Goal: Task Accomplishment & Management: Manage account settings

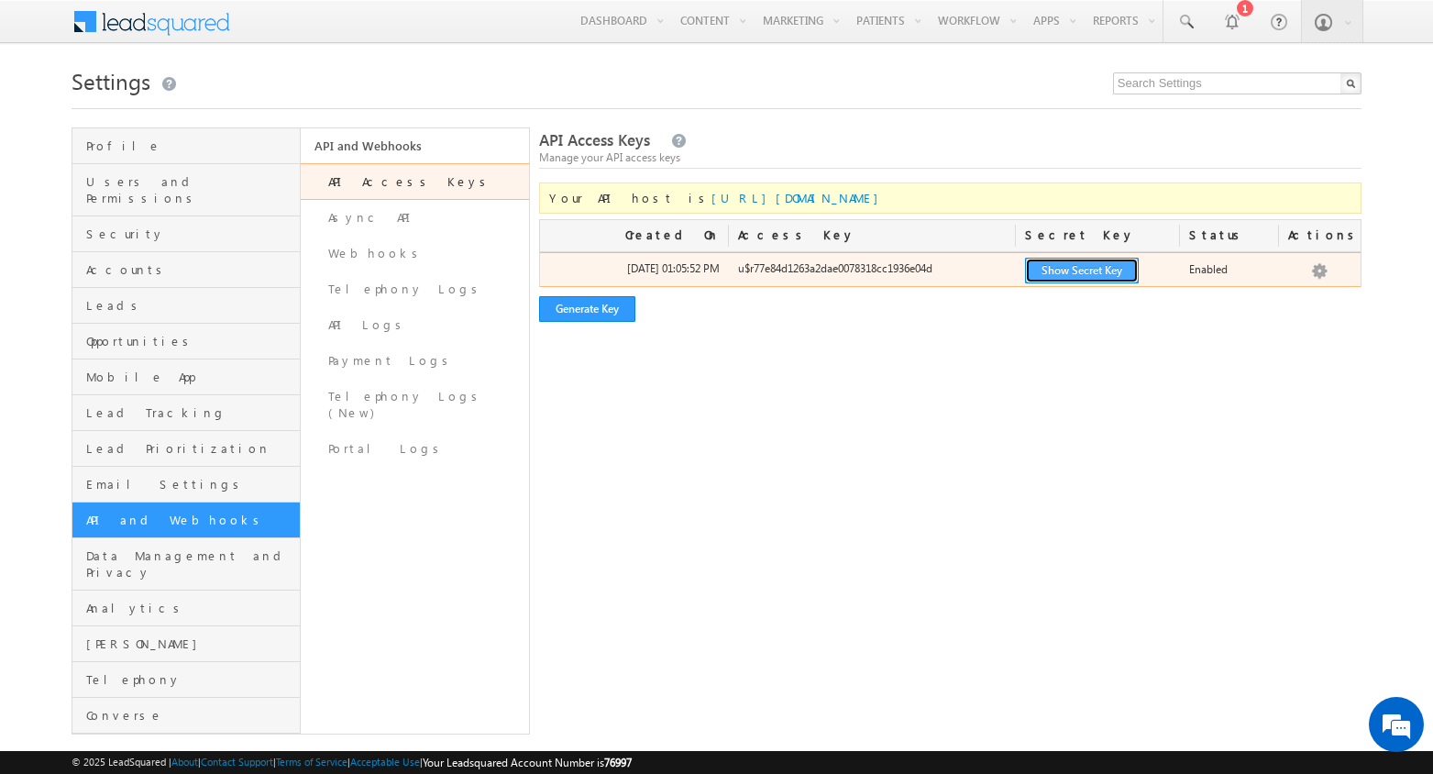
click at [1068, 272] on button "Show Secret Key" at bounding box center [1082, 271] width 114 height 26
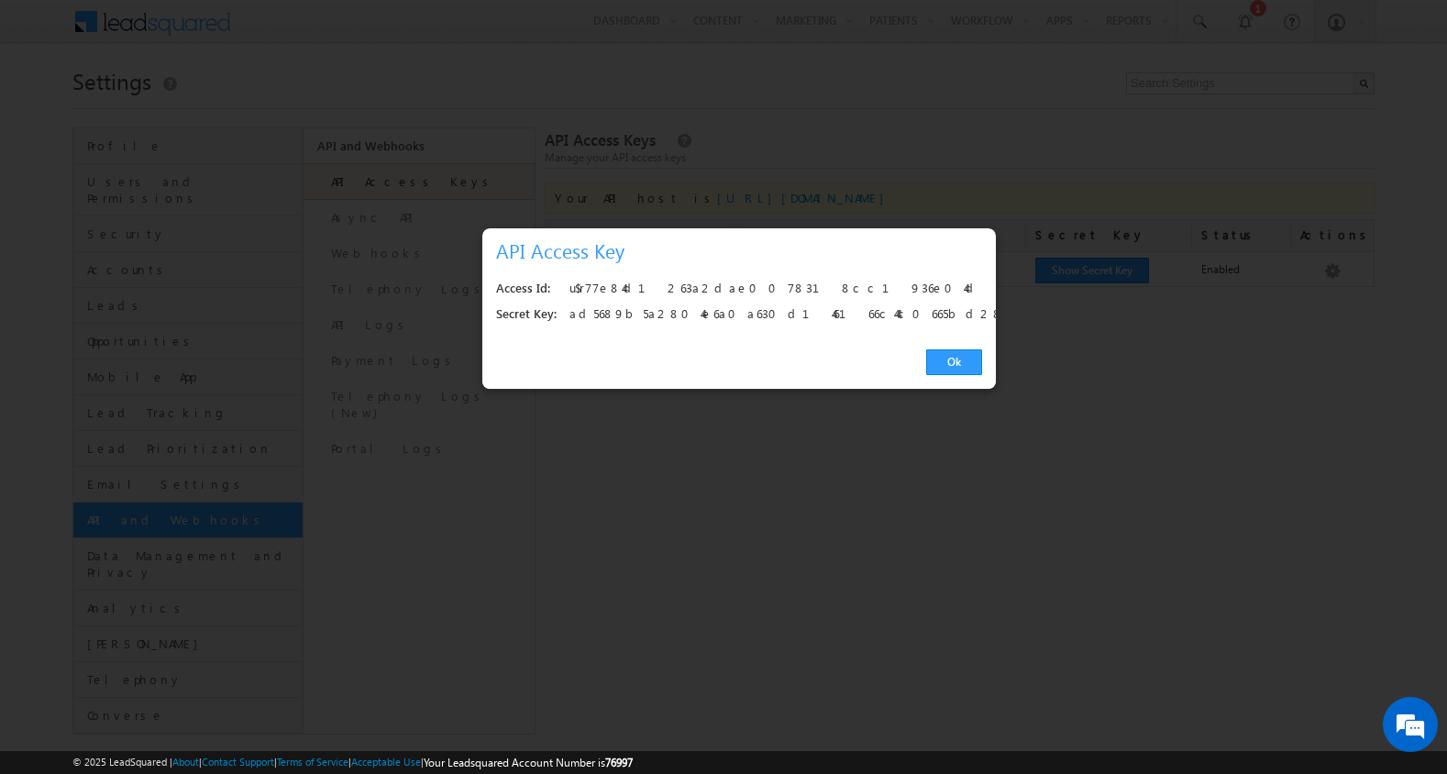
click at [721, 286] on div "u$r77e84d1263a2dae0078318cc1936e04d" at bounding box center [770, 289] width 402 height 26
copy div "u$r77e84d1263a2dae0078318cc1936e04d"
click at [539, 311] on div "Secret Key:" at bounding box center [526, 315] width 61 height 26
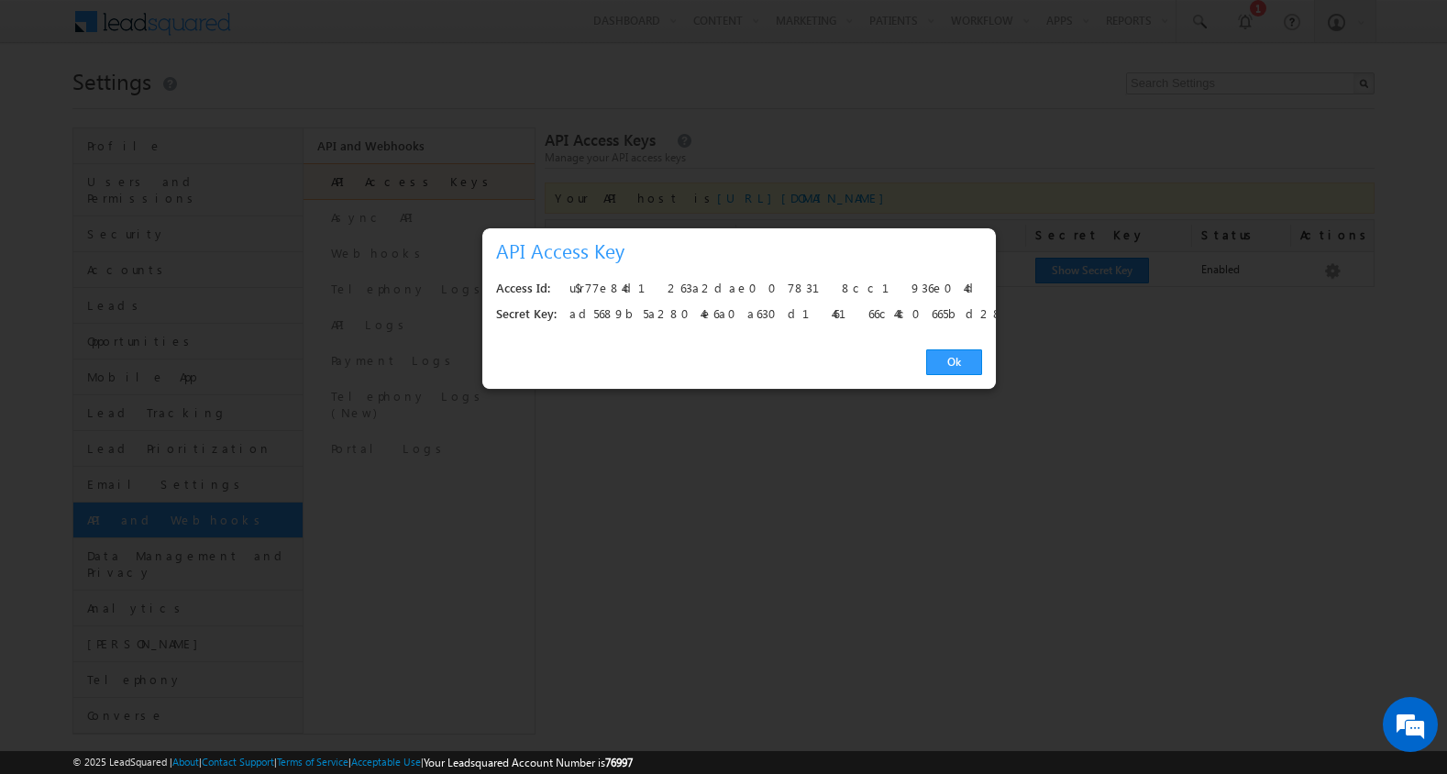
click at [642, 285] on div "u$r77e84d1263a2dae0078318cc1936e04d" at bounding box center [770, 289] width 402 height 26
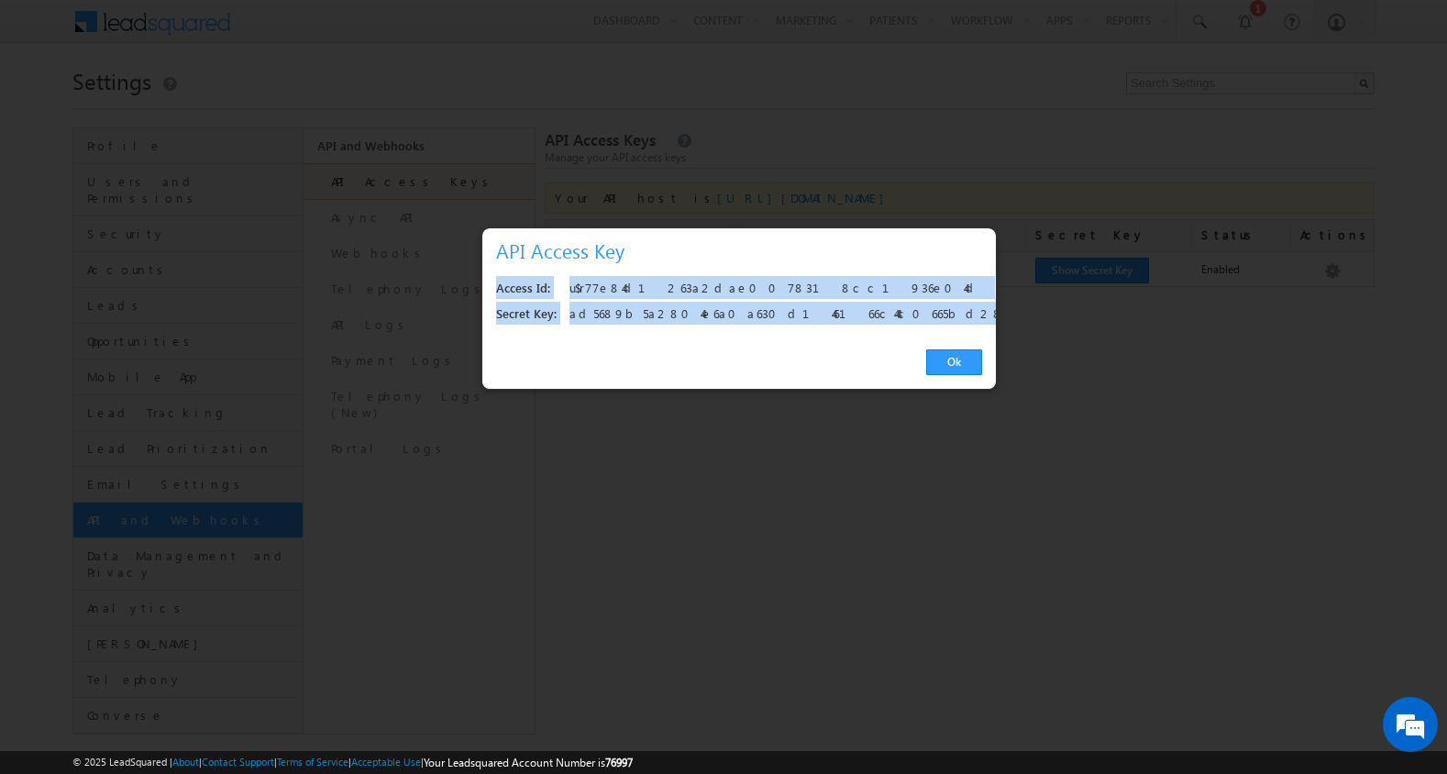
drag, startPoint x: 829, startPoint y: 318, endPoint x: 491, endPoint y: 284, distance: 339.1
click at [491, 284] on div "Access Id: u$r77e84d1263a2dae0078318cc1936e04d Secret Key: ad5689b5a2804e6a0a63…" at bounding box center [738, 302] width 513 height 70
copy div "Access Id: u$r77e84d1263a2dae0078318cc1936e04d Secret Key: ad5689b5a2804e6a0a63…"
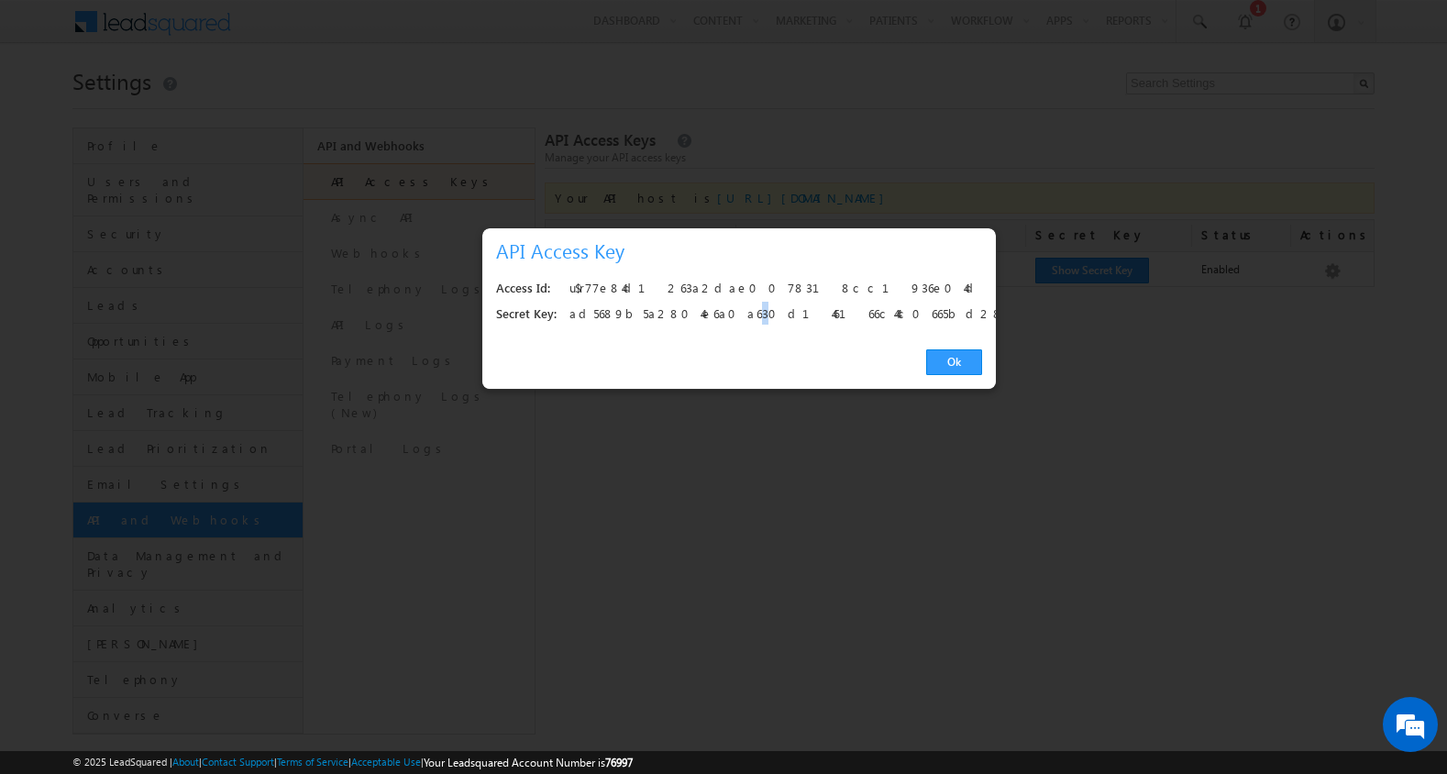
click at [693, 314] on div "ad5689b5a2804e6a0a630d146166c44c0665bd28" at bounding box center [770, 315] width 402 height 26
click at [747, 314] on div "ad5689b5a2804e6a0a630d146166c44c0665bd28" at bounding box center [770, 315] width 402 height 26
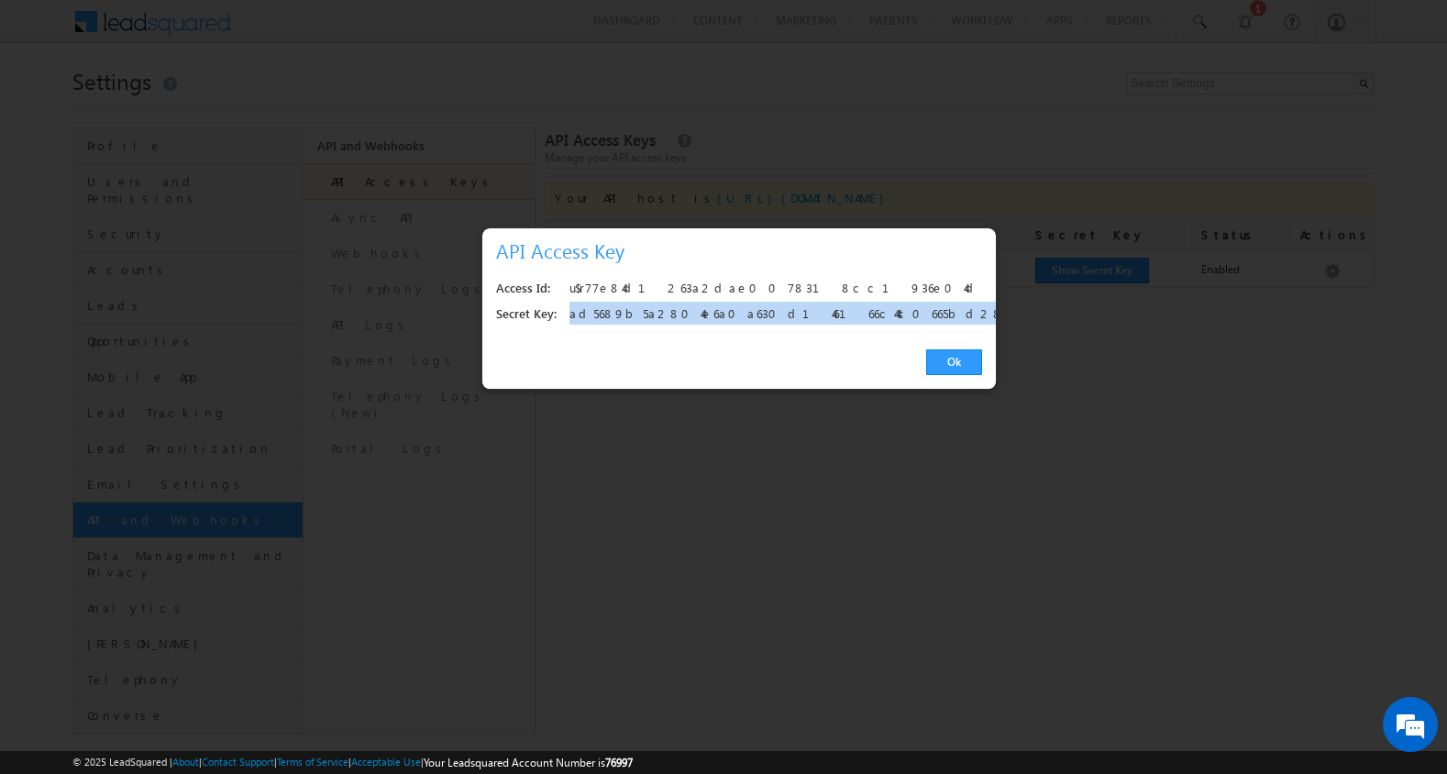
click at [747, 314] on div "ad5689b5a2804e6a0a630d146166c44c0665bd28" at bounding box center [770, 315] width 402 height 26
copy div "ad5689b5a2804e6a0a630d146166c44c0665bd28"
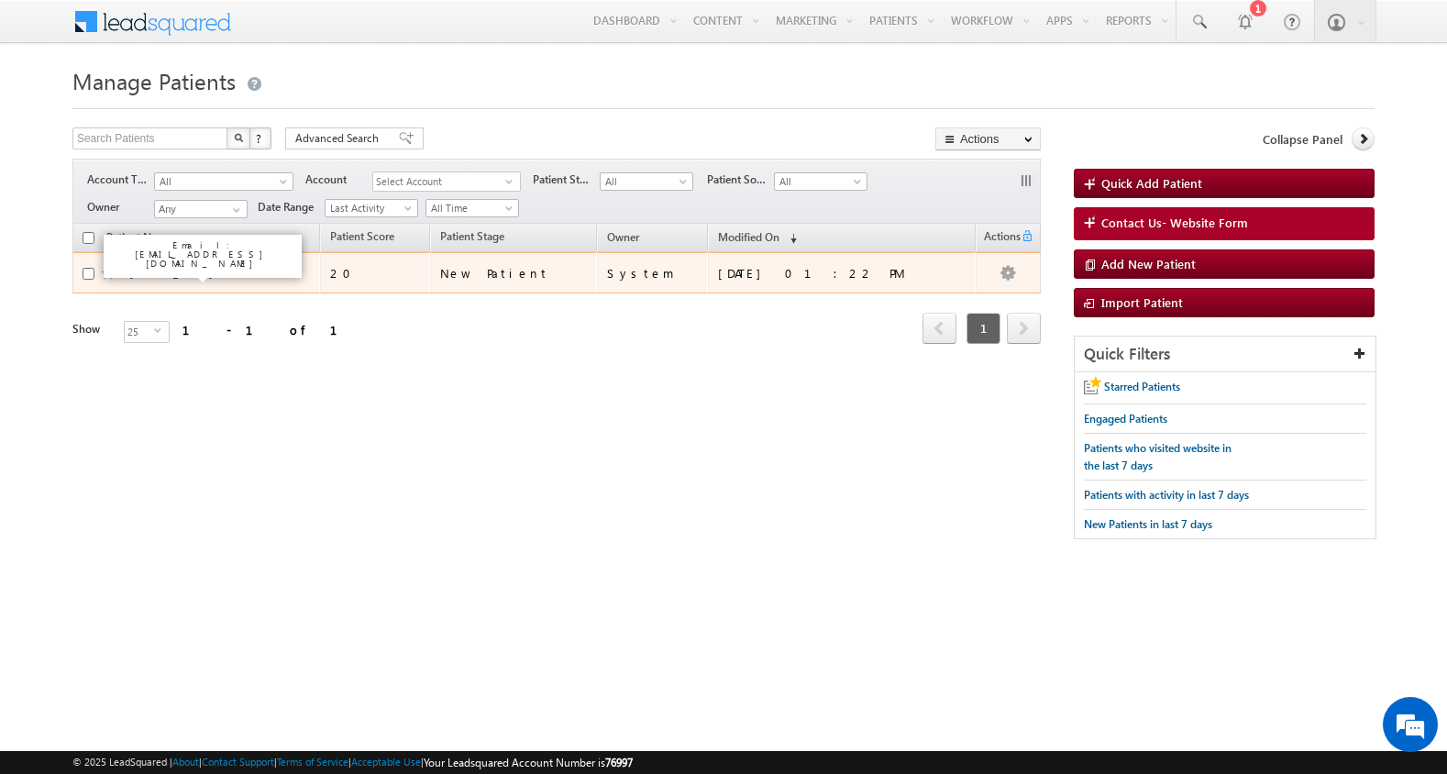
click at [159, 274] on link "[PERSON_NAME]" at bounding box center [170, 273] width 83 height 14
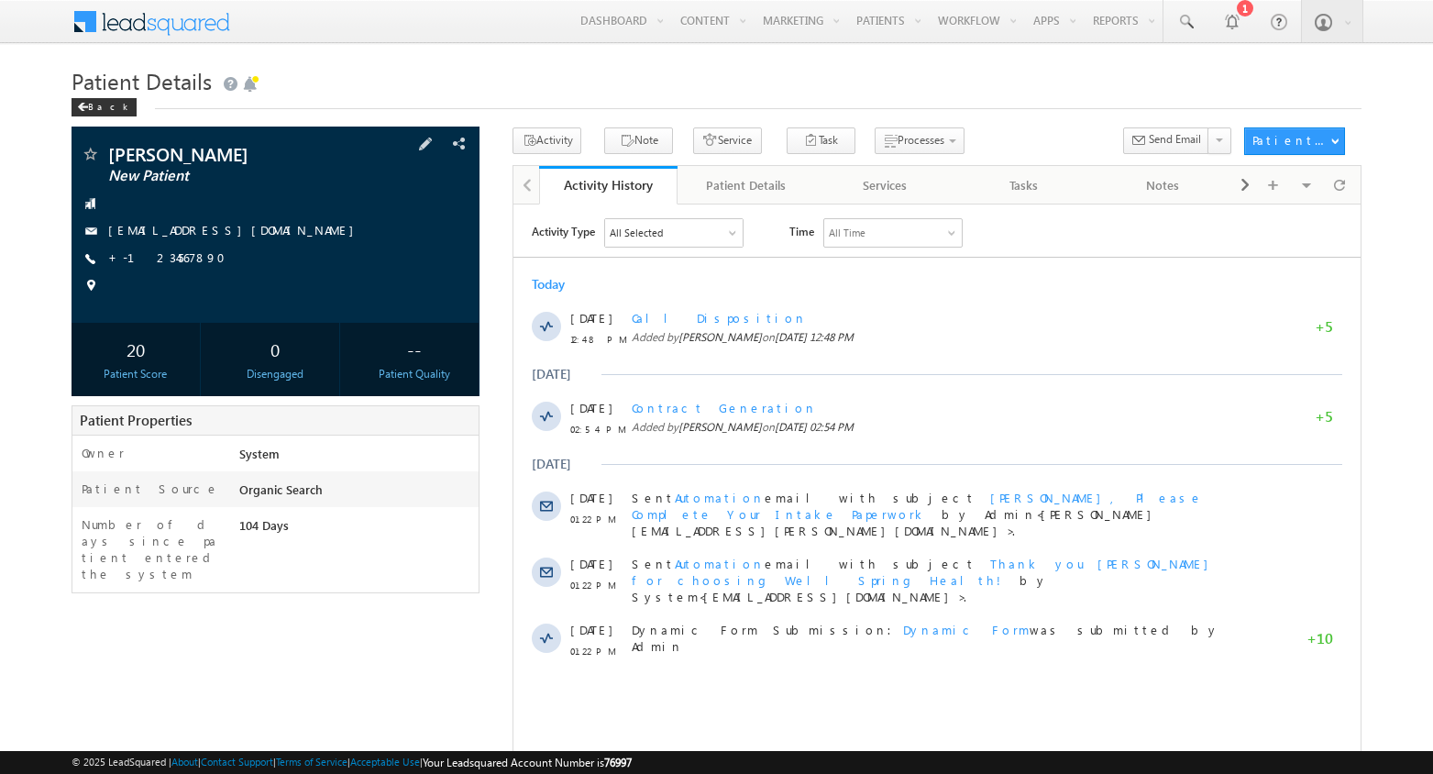
click at [164, 154] on span "[PERSON_NAME]" at bounding box center [234, 154] width 253 height 18
click at [150, 160] on span "Marc Jacobs" at bounding box center [234, 154] width 253 height 18
click at [743, 178] on div "Patient Details" at bounding box center [745, 185] width 107 height 22
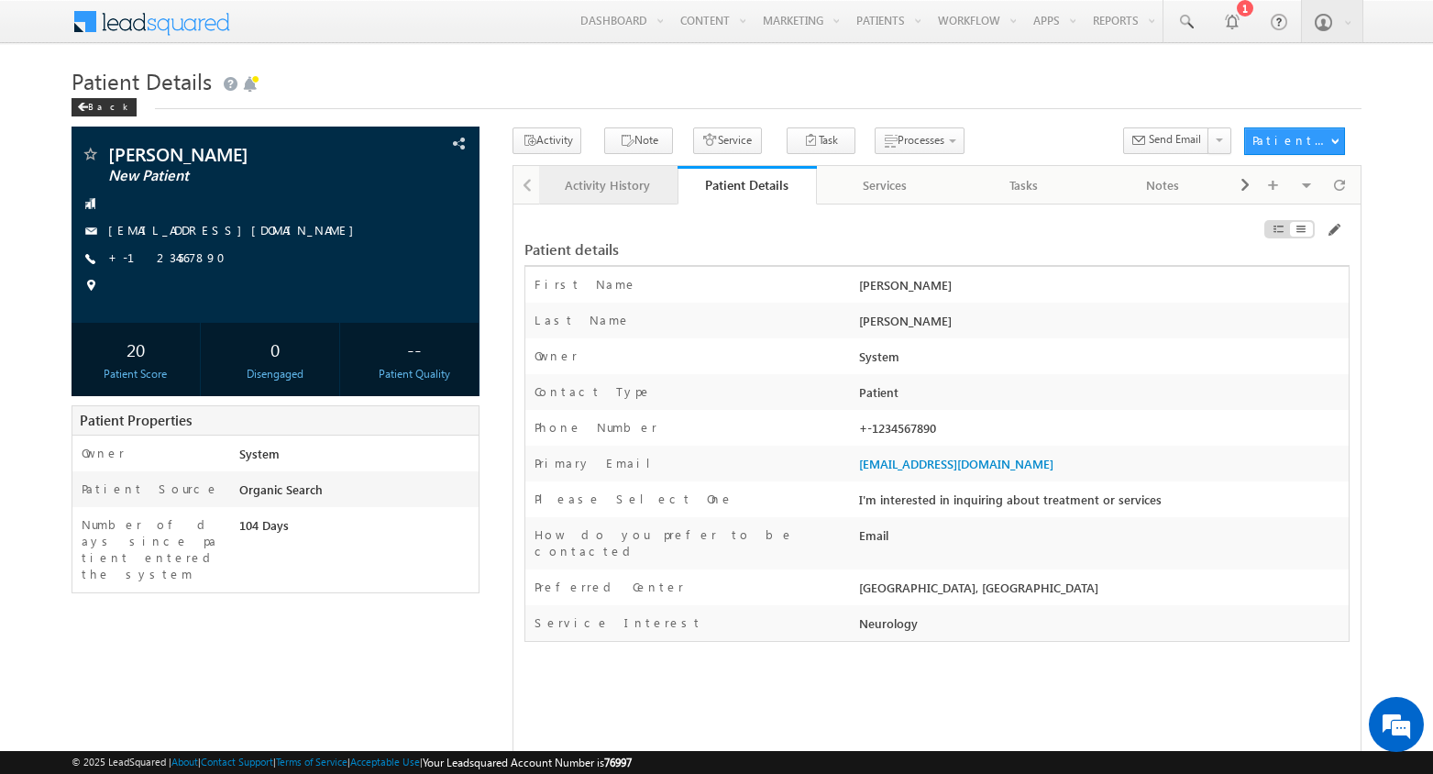
click at [611, 188] on div "Activity History" at bounding box center [607, 185] width 107 height 22
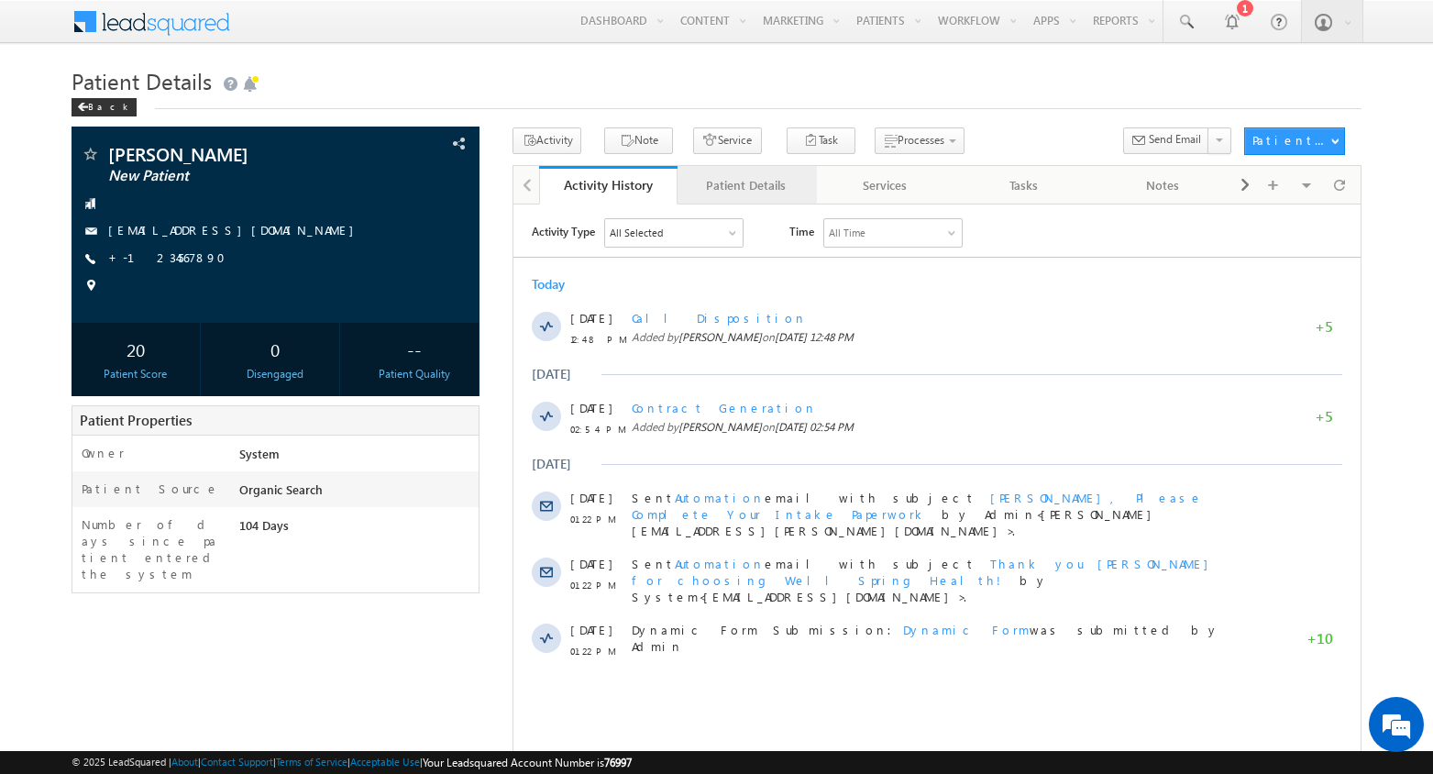
click at [792, 200] on link "Patient Details" at bounding box center [747, 185] width 138 height 39
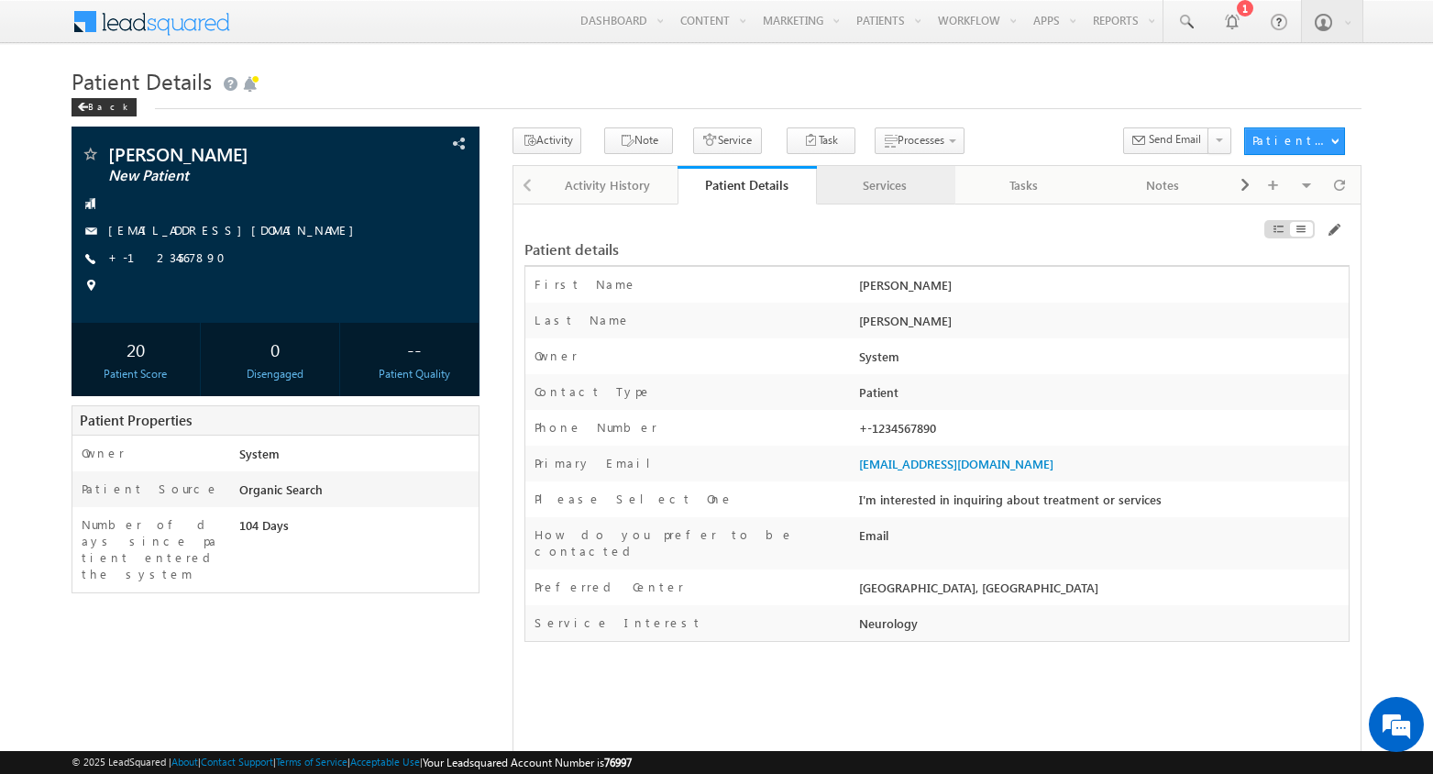
click at [888, 178] on div "Services" at bounding box center [885, 185] width 107 height 22
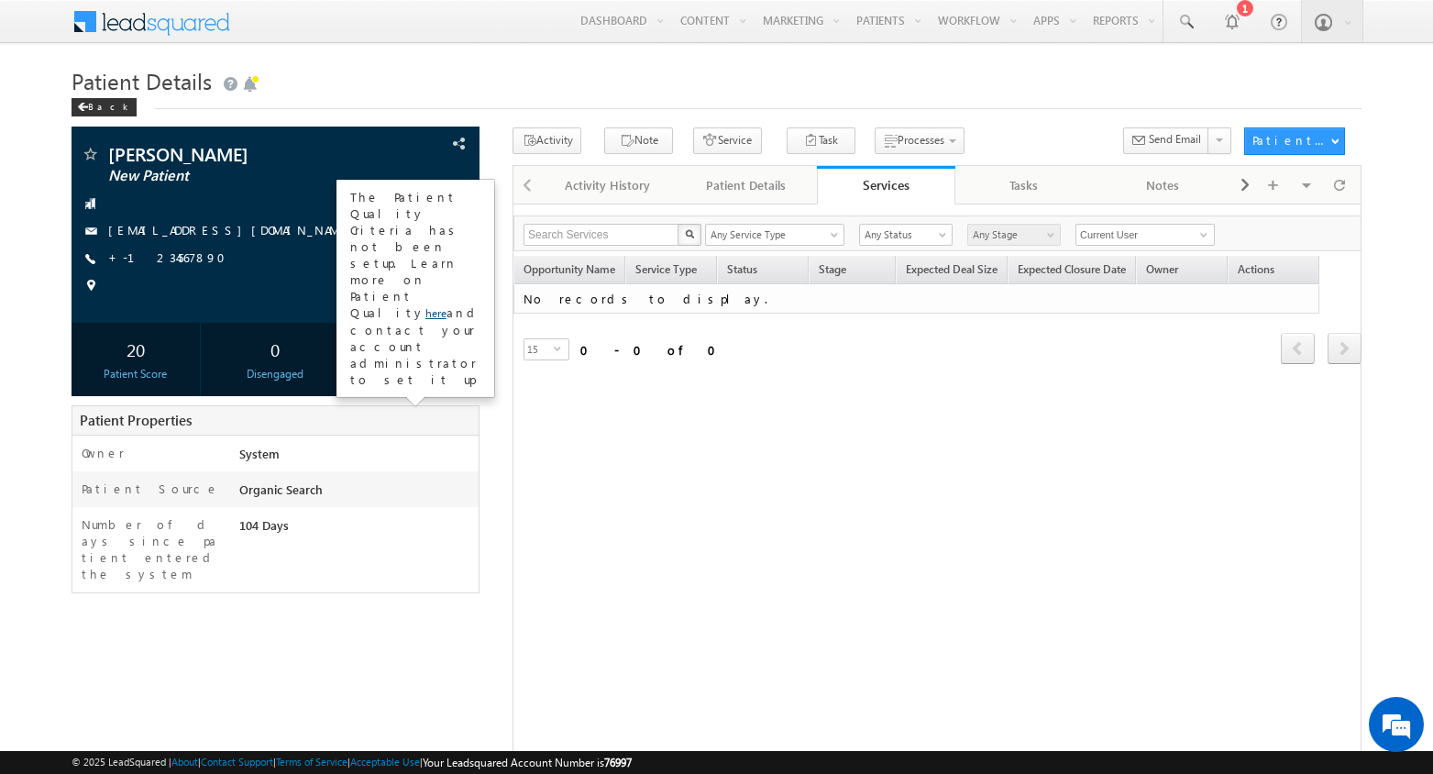
click at [435, 306] on link "here" at bounding box center [435, 313] width 21 height 14
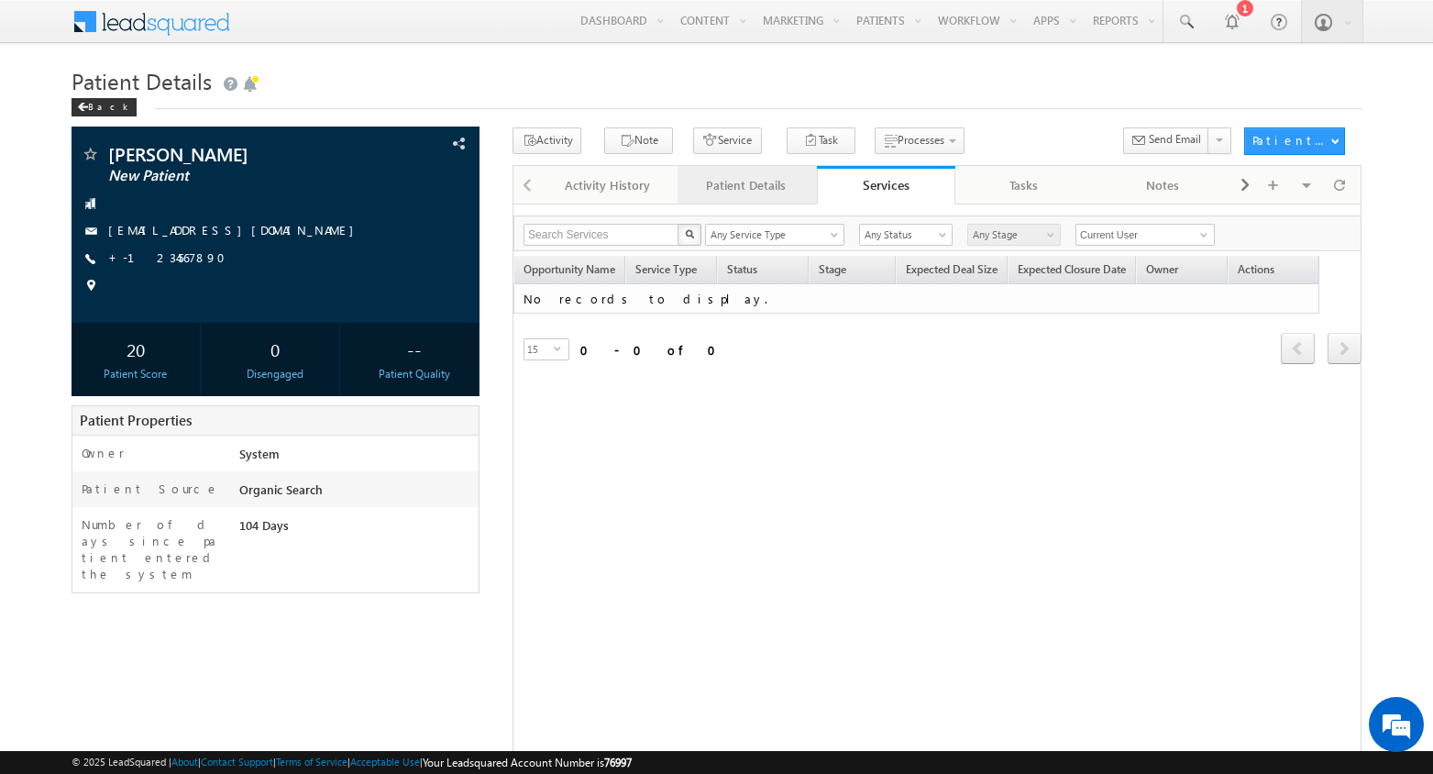
click at [738, 171] on link "Patient Details" at bounding box center [747, 185] width 138 height 39
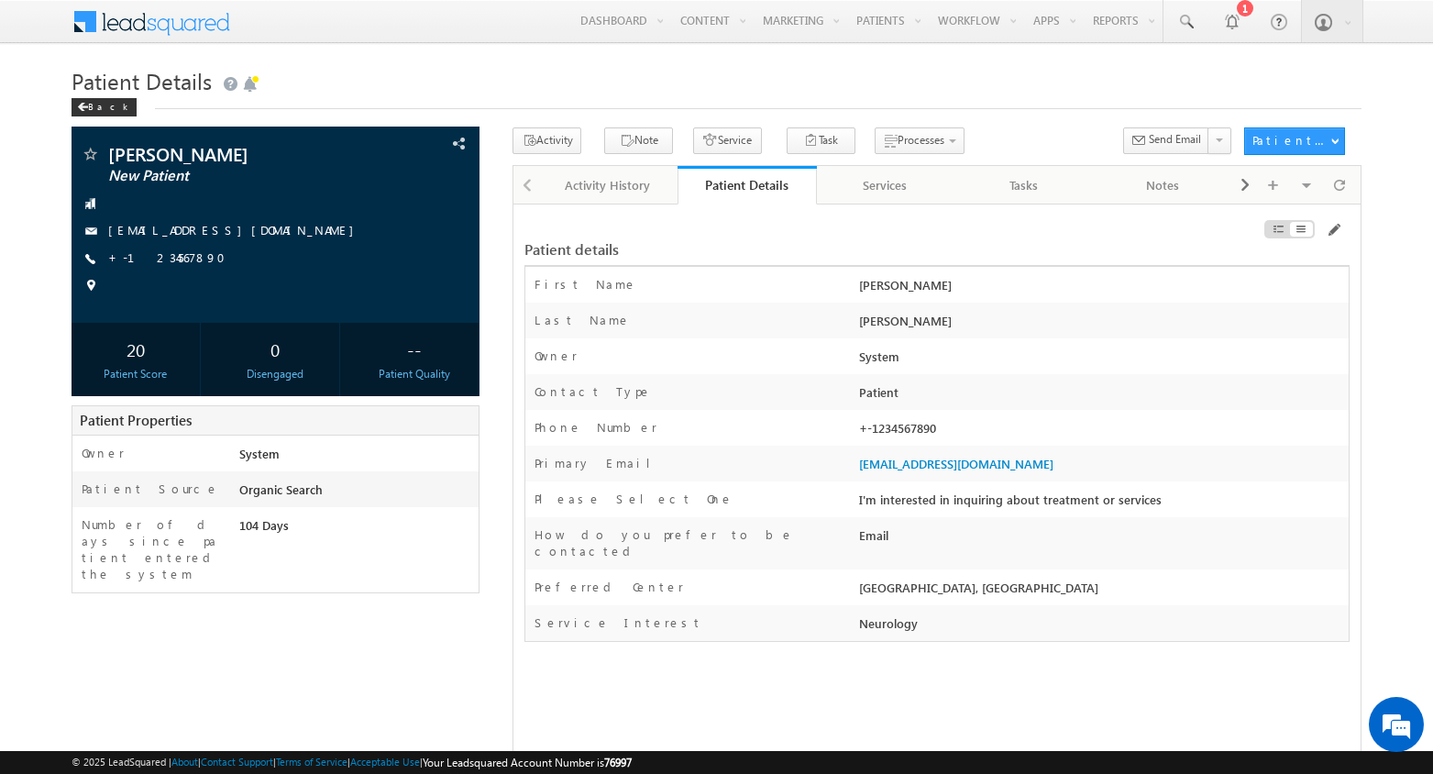
drag, startPoint x: 923, startPoint y: 611, endPoint x: 545, endPoint y: 268, distance: 510.8
click at [546, 269] on div "Account First Name Marc Last Name Jacobs Owner * System Contact Type * Patient" at bounding box center [936, 454] width 825 height 376
click at [554, 293] on div "First Name" at bounding box center [689, 289] width 329 height 27
click at [899, 186] on div "Services" at bounding box center [885, 185] width 107 height 22
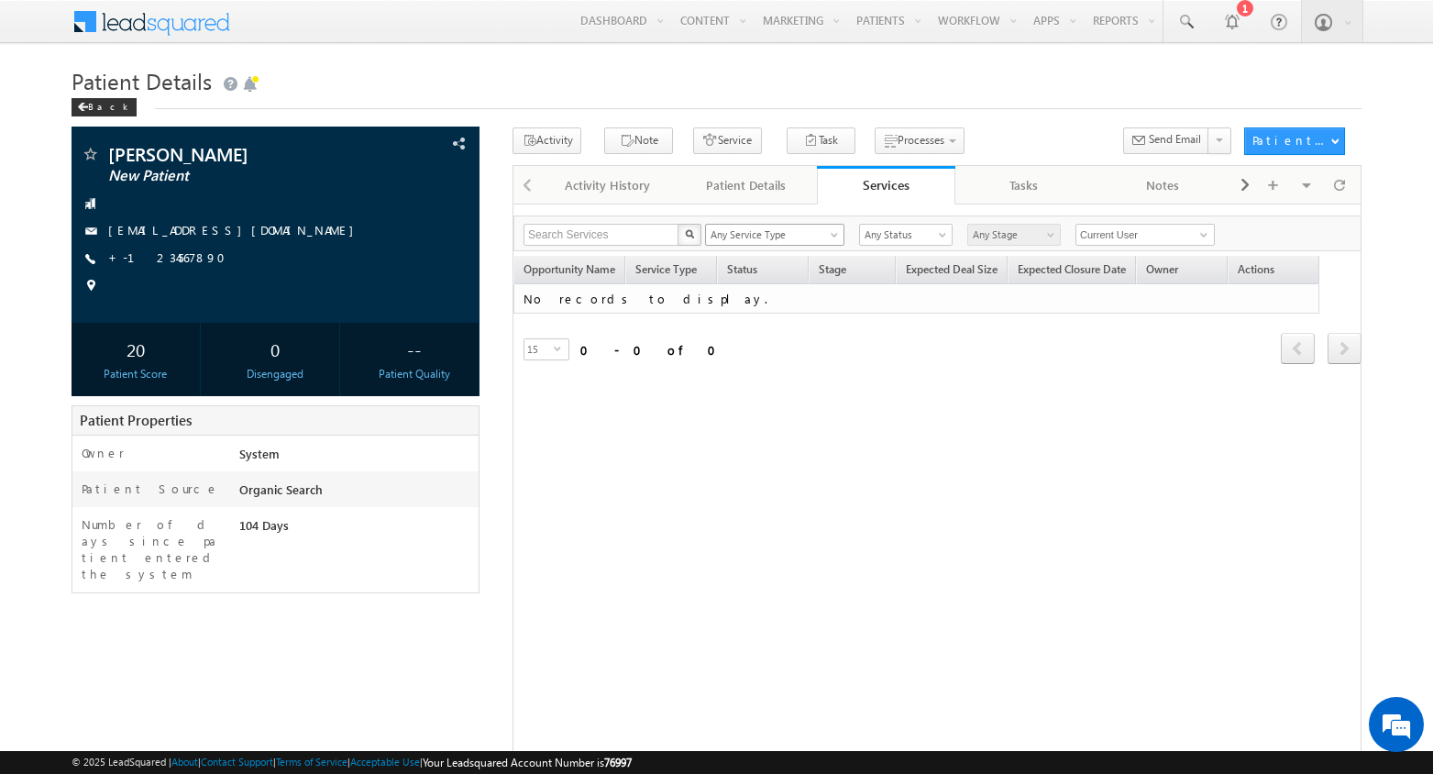
click at [807, 239] on span "Any Service Type" at bounding box center [769, 234] width 127 height 17
click at [714, 400] on div "Opportunity Name Service Type Status Stage Expected Deal Size Expected Closure …" at bounding box center [937, 337] width 848 height 162
click at [1286, 182] on div at bounding box center [1273, 185] width 33 height 32
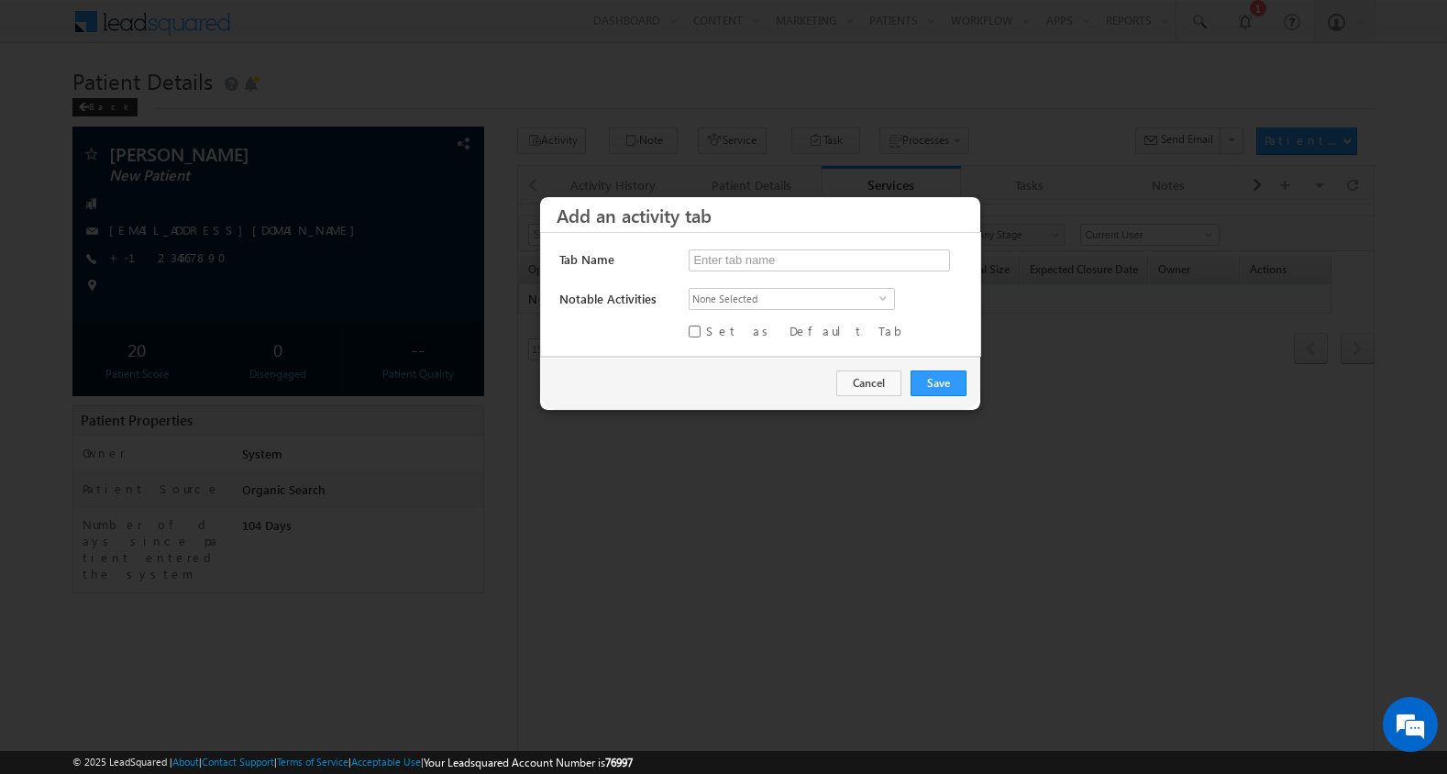
click at [854, 298] on span "None Selected" at bounding box center [784, 299] width 190 height 20
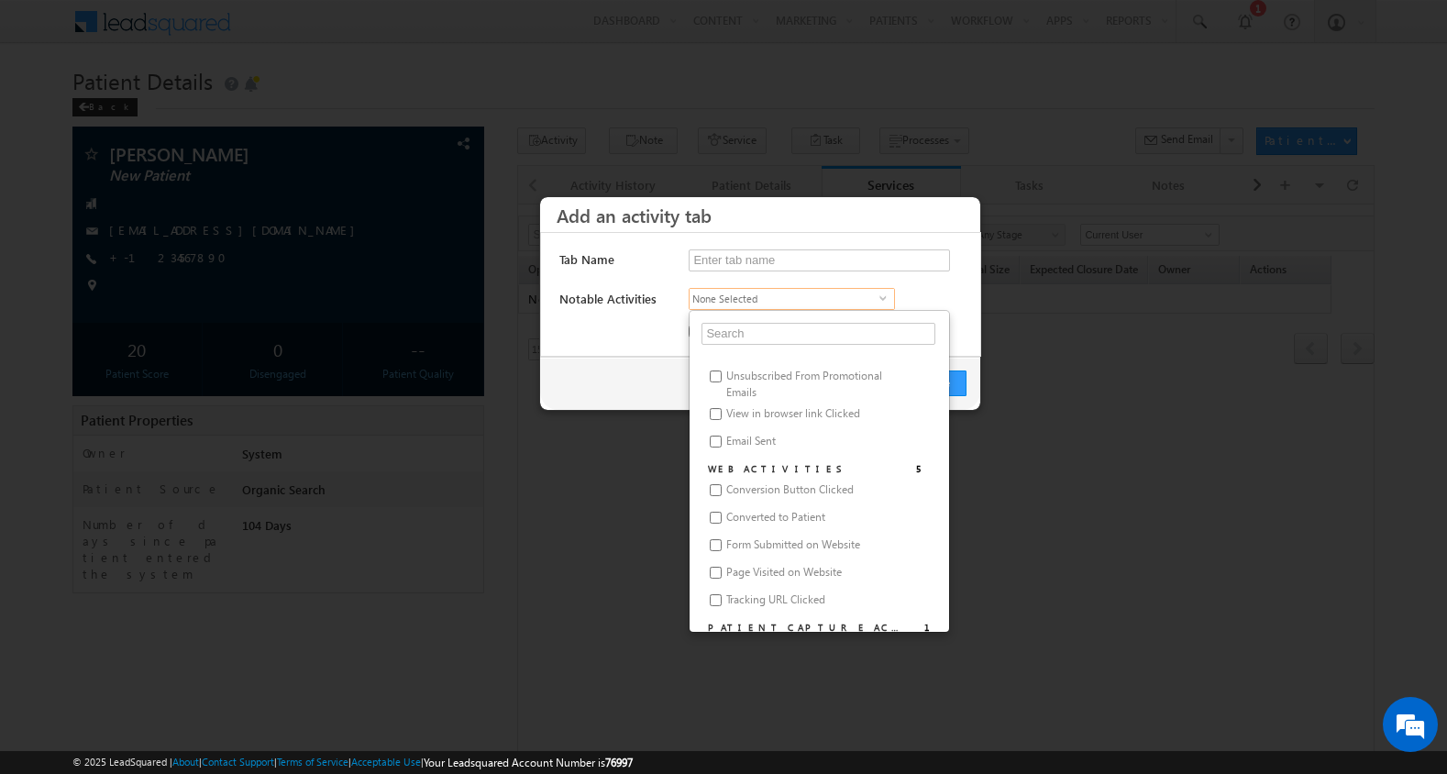
scroll to position [574, 0]
click at [966, 293] on div "Select all Sales Activity Medical Program Pediatric Patient Email Bounced Email…" at bounding box center [823, 306] width 289 height 39
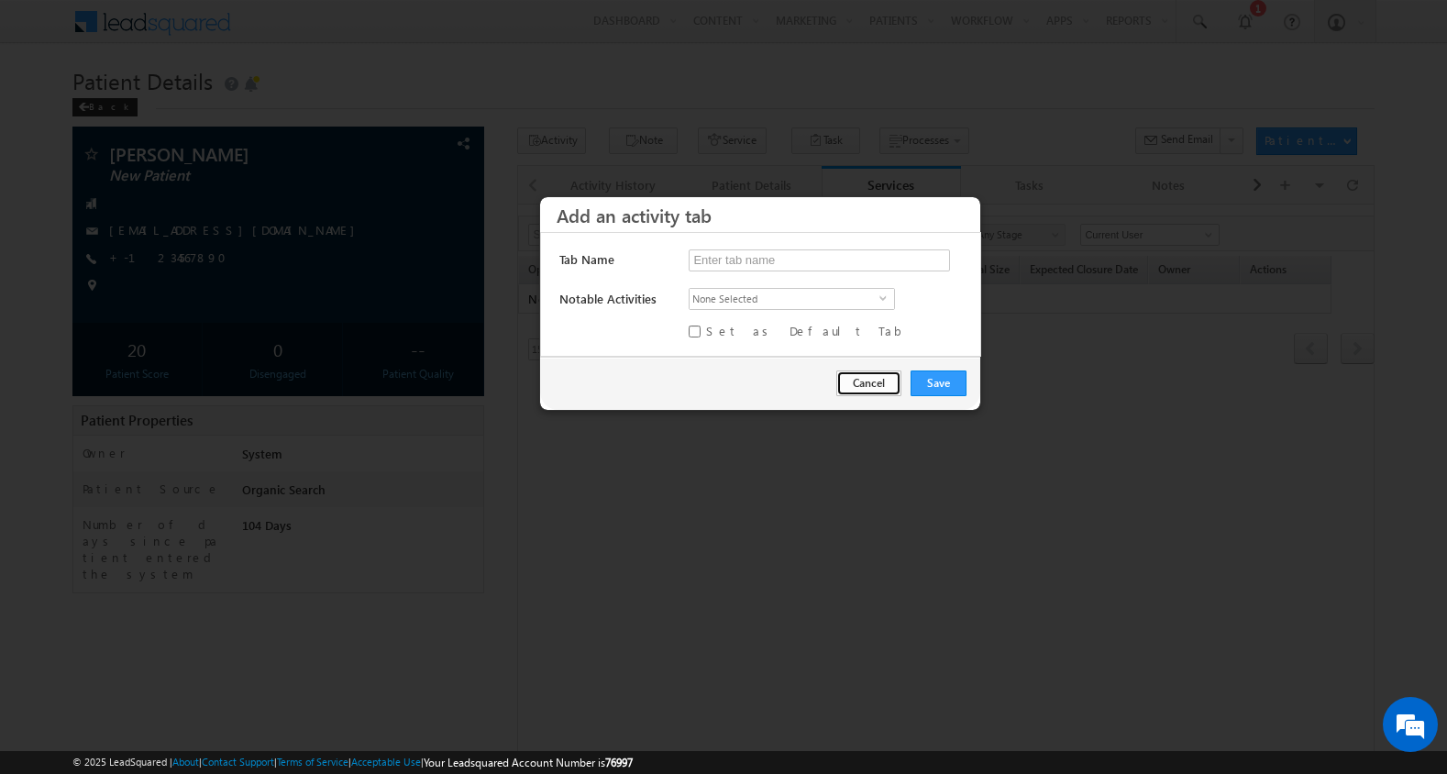
click at [882, 382] on button "Cancel" at bounding box center [868, 383] width 65 height 26
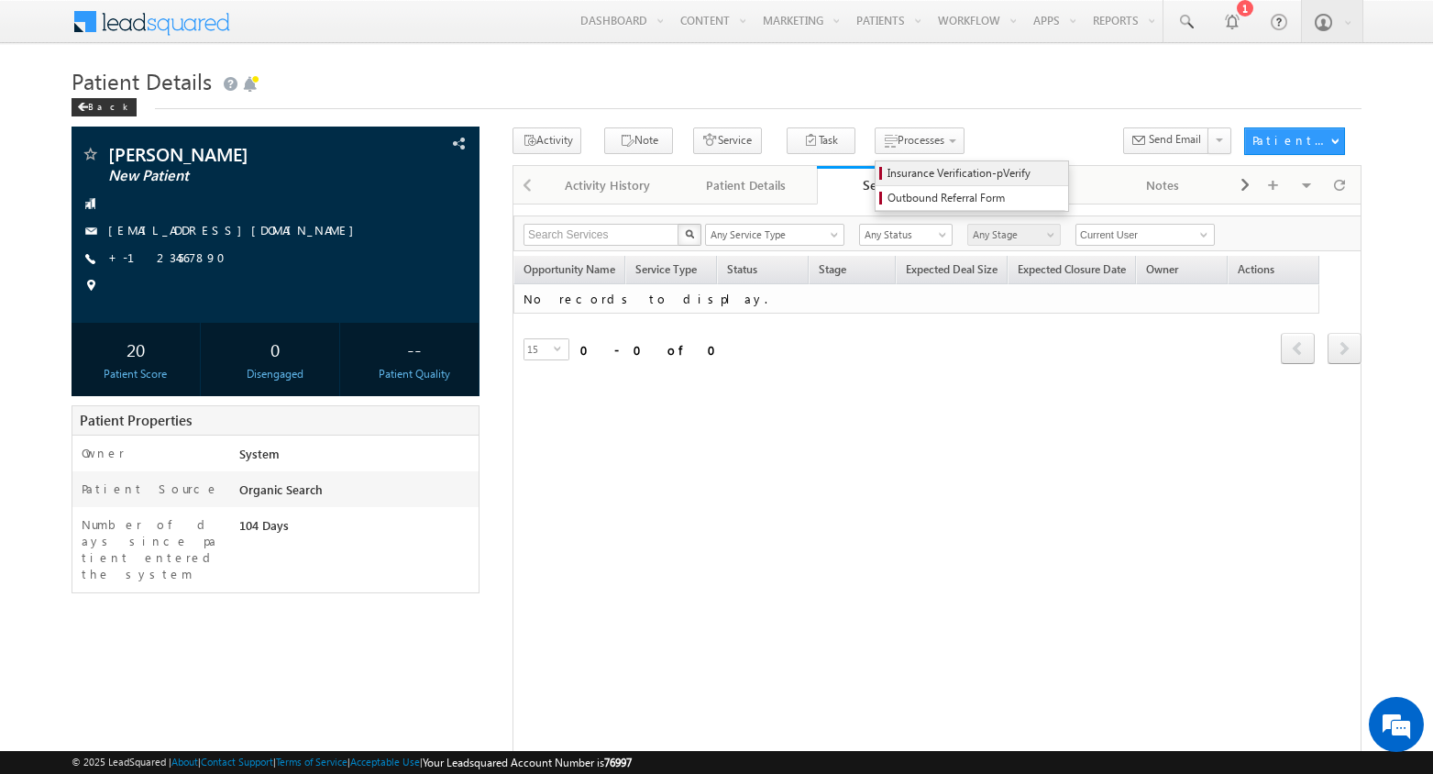
click at [888, 170] on span "Insurance Verification-pVerify" at bounding box center [975, 173] width 174 height 17
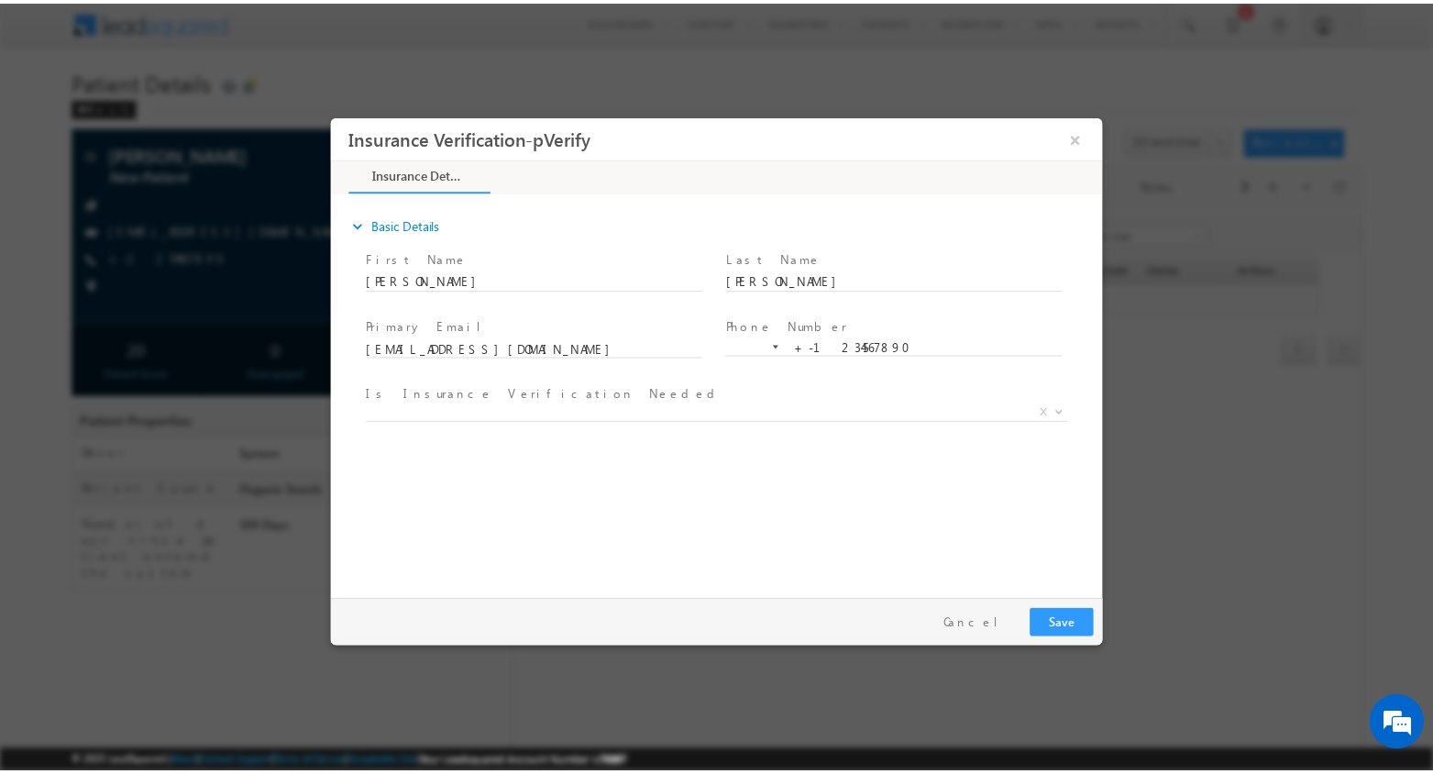
scroll to position [0, 0]
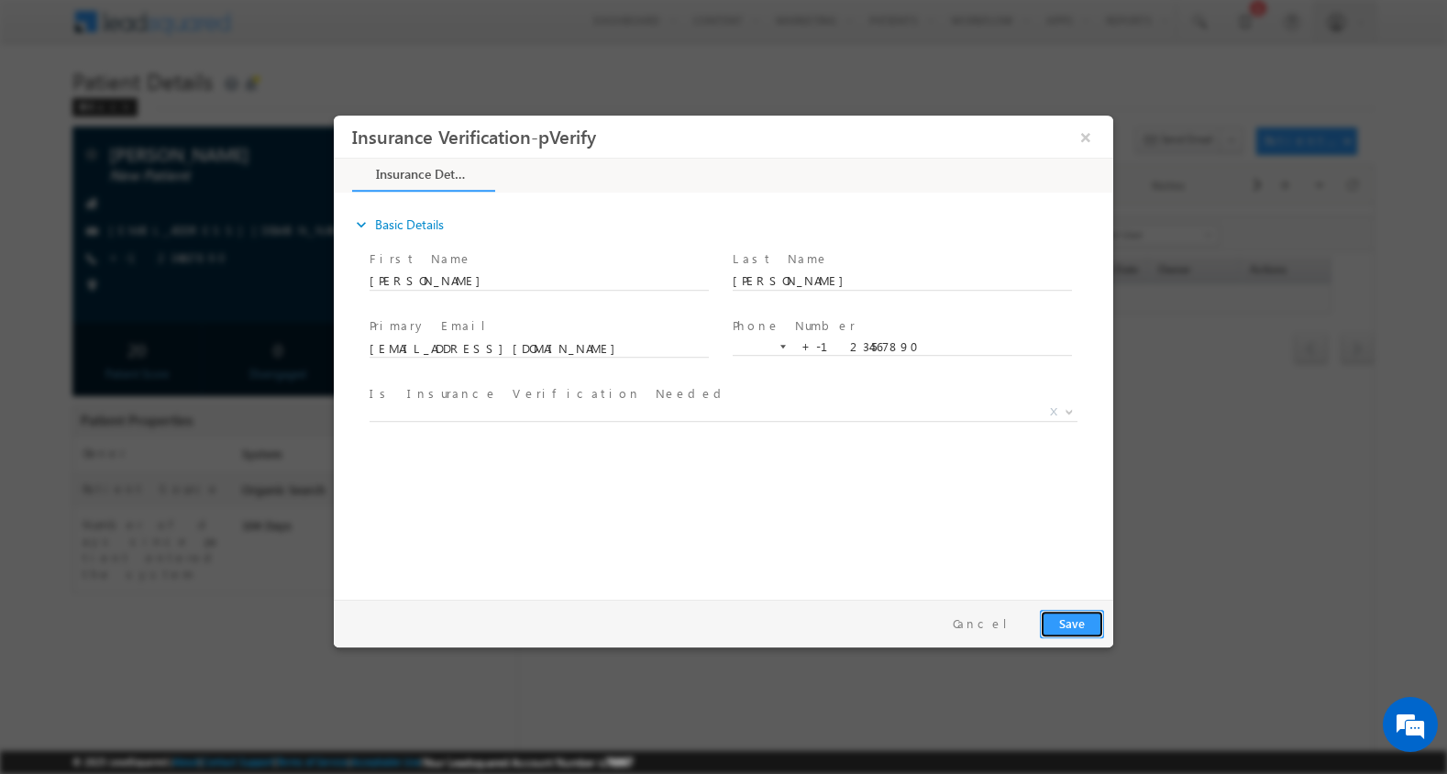
click at [1078, 616] on button "Save" at bounding box center [1072, 624] width 64 height 28
type input "+215"
click at [1085, 631] on button "Save" at bounding box center [1072, 624] width 64 height 28
type input "+215"
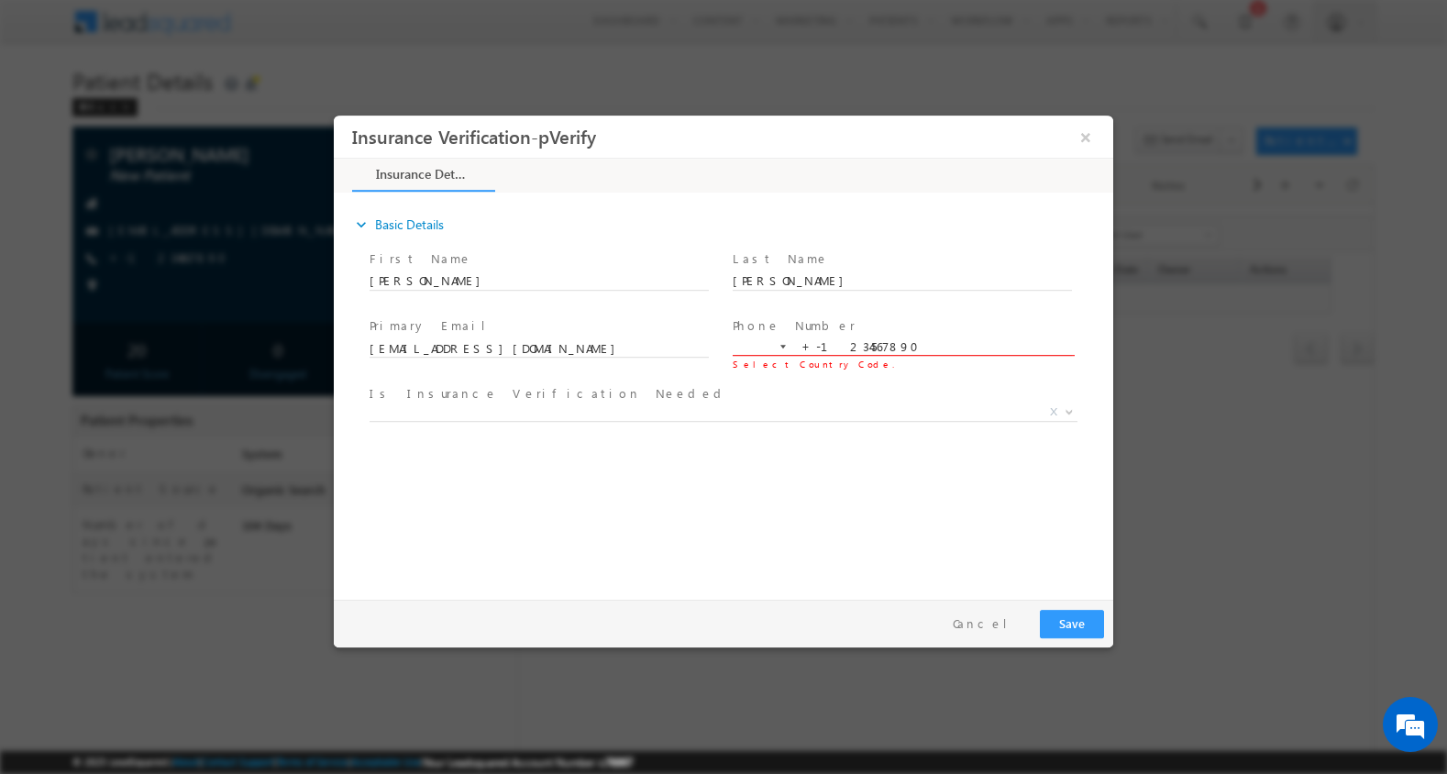
drag, startPoint x: 931, startPoint y: 344, endPoint x: 670, endPoint y: 334, distance: 260.6
click at [670, 334] on div "Primary Email * marc.j@lsqm.in Phone Number * +-1234567890 Select Country Code." at bounding box center [739, 348] width 747 height 68
click at [757, 353] on input at bounding box center [755, 346] width 38 height 17
type input "+001"
type input "2158801573"
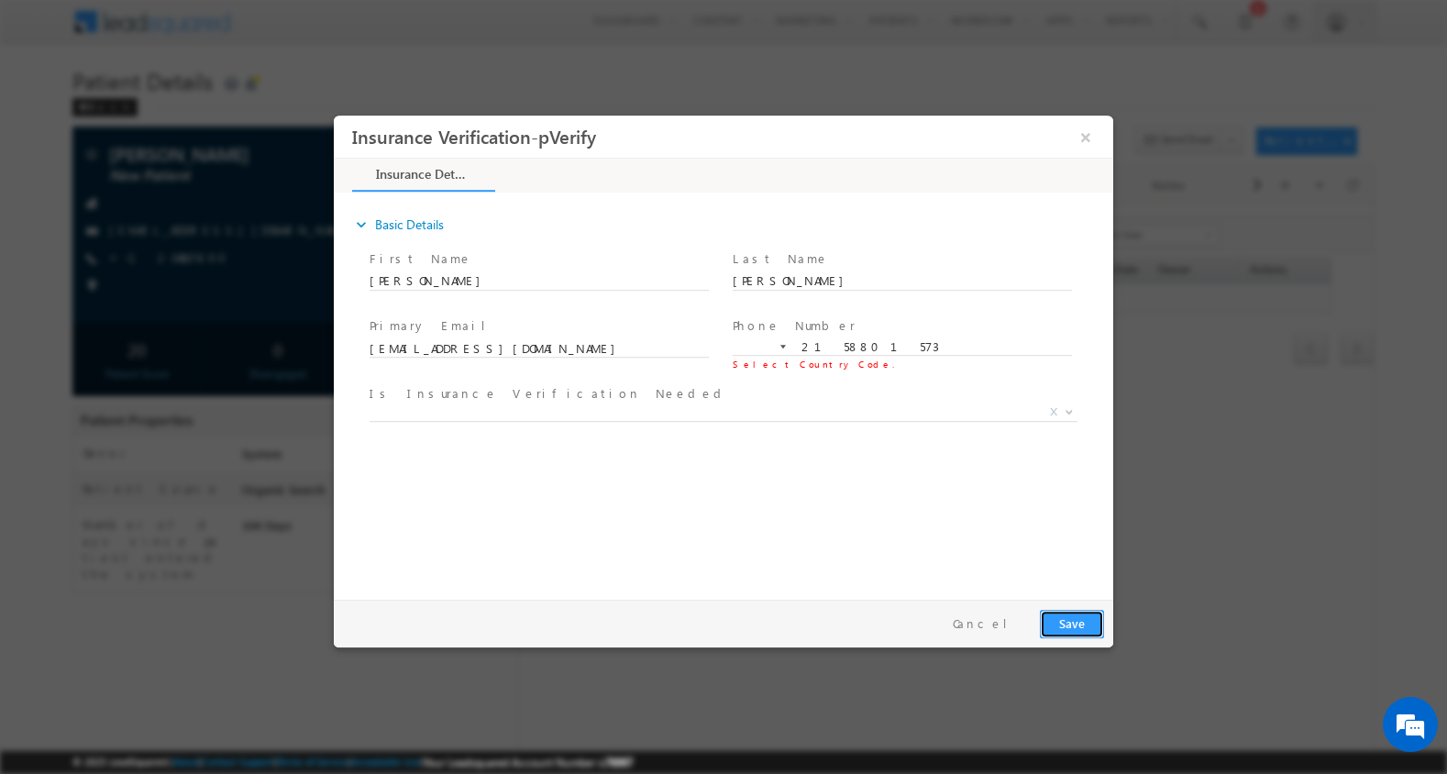
click at [1079, 626] on button "Save" at bounding box center [1072, 624] width 64 height 28
type input "+001"
click at [1086, 628] on button "Save" at bounding box center [1072, 624] width 64 height 28
type input "+011"
click at [1052, 607] on div "Pay & Save Save Cancel" at bounding box center [728, 624] width 788 height 48
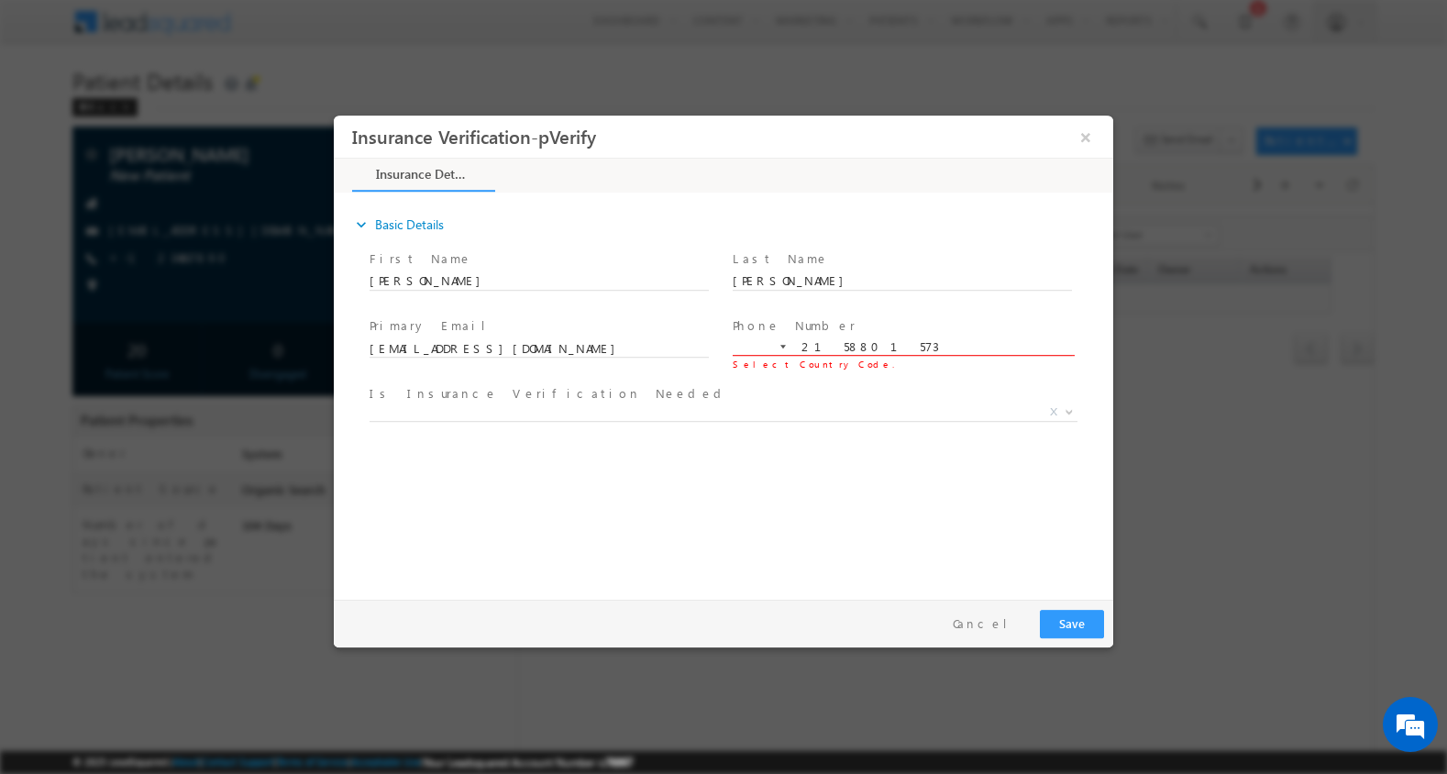
click at [747, 336] on span "Phone Number *" at bounding box center [902, 327] width 338 height 20
click at [749, 345] on input at bounding box center [755, 346] width 38 height 17
type input "+000"
click at [1078, 632] on button "Save" at bounding box center [1072, 624] width 64 height 28
click at [784, 347] on div at bounding box center [783, 347] width 6 height 4
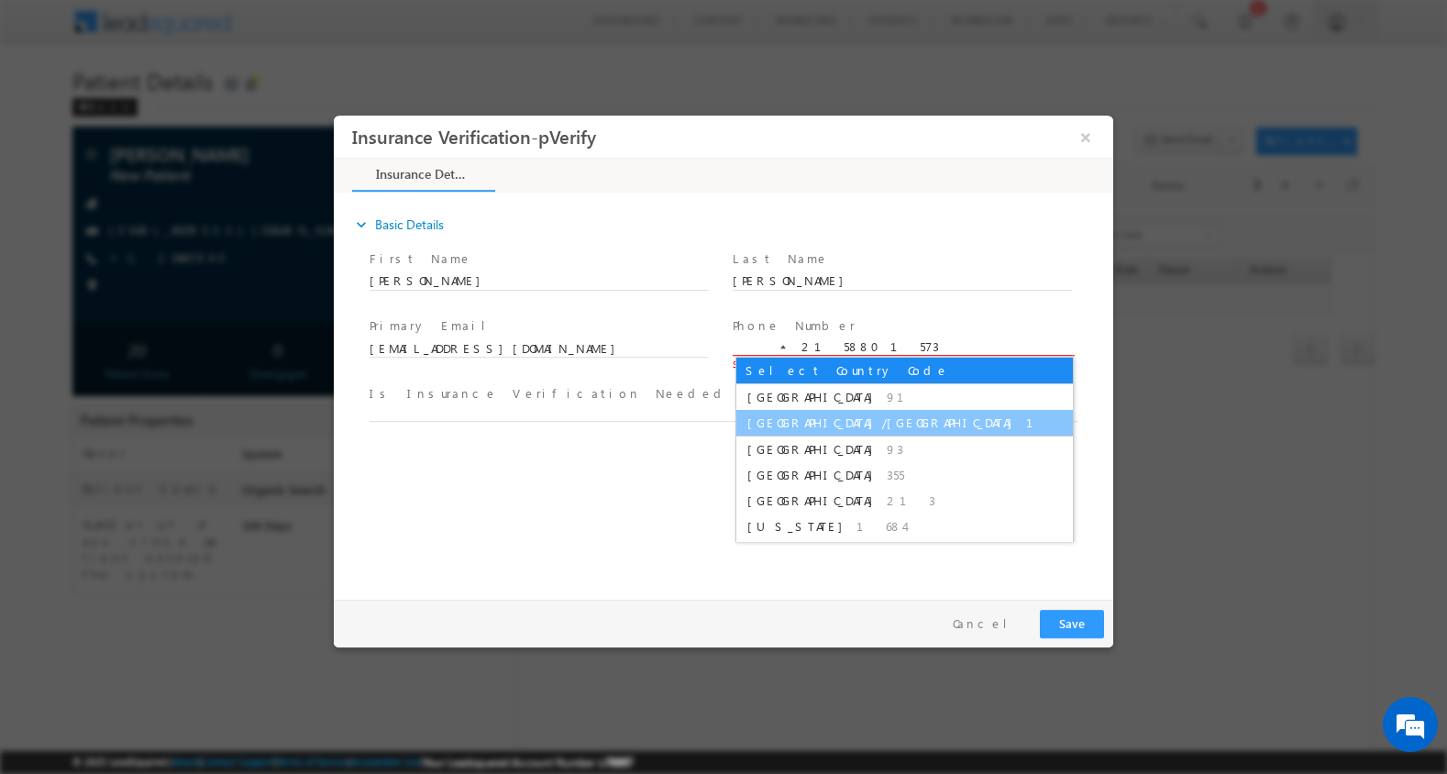
click at [786, 425] on span "United States/Canada" at bounding box center [884, 422] width 274 height 16
type input "+1"
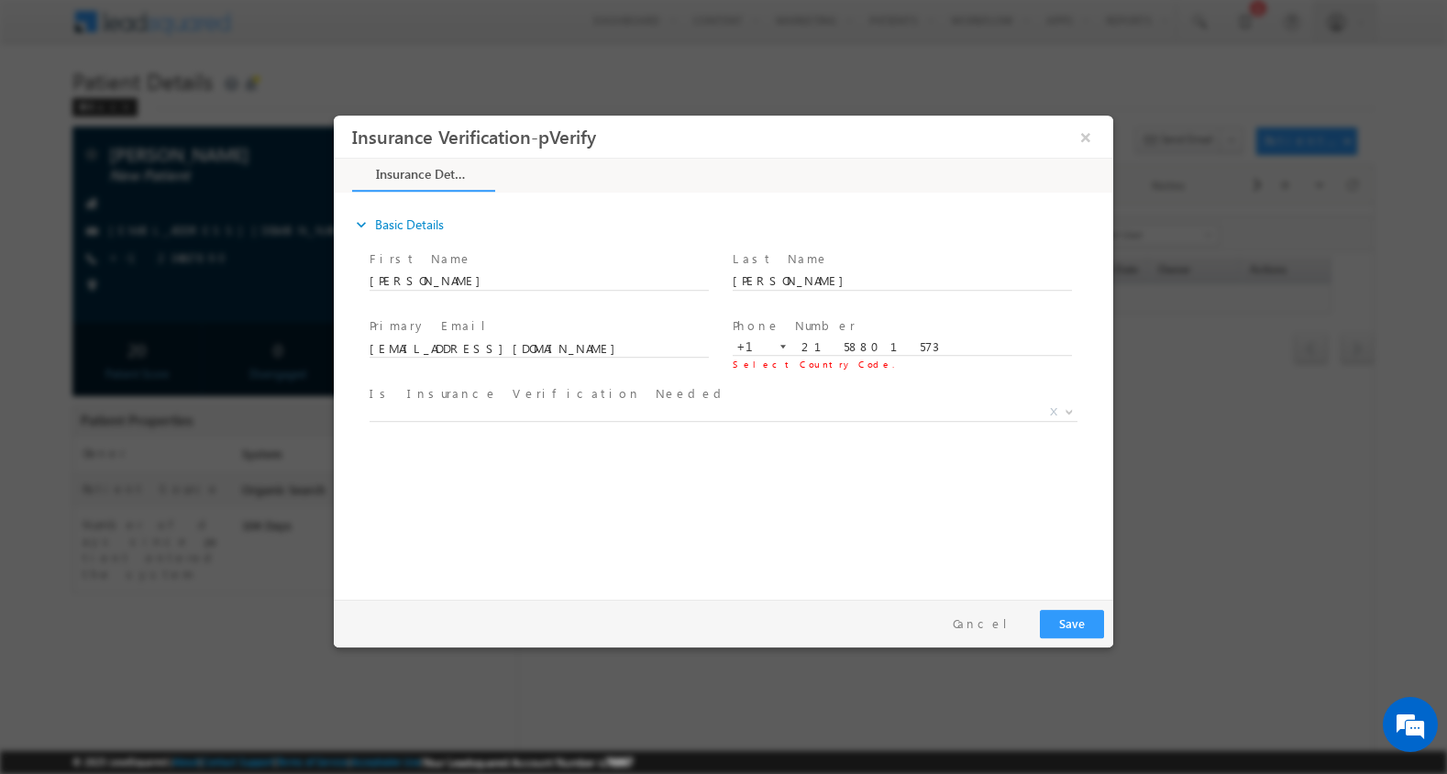
drag, startPoint x: 1090, startPoint y: 653, endPoint x: 756, endPoint y: 531, distance: 355.3
click at [1090, 653] on div at bounding box center [723, 387] width 1447 height 774
click at [1081, 624] on button "Save" at bounding box center [1072, 624] width 64 height 28
